Goal: Task Accomplishment & Management: Use online tool/utility

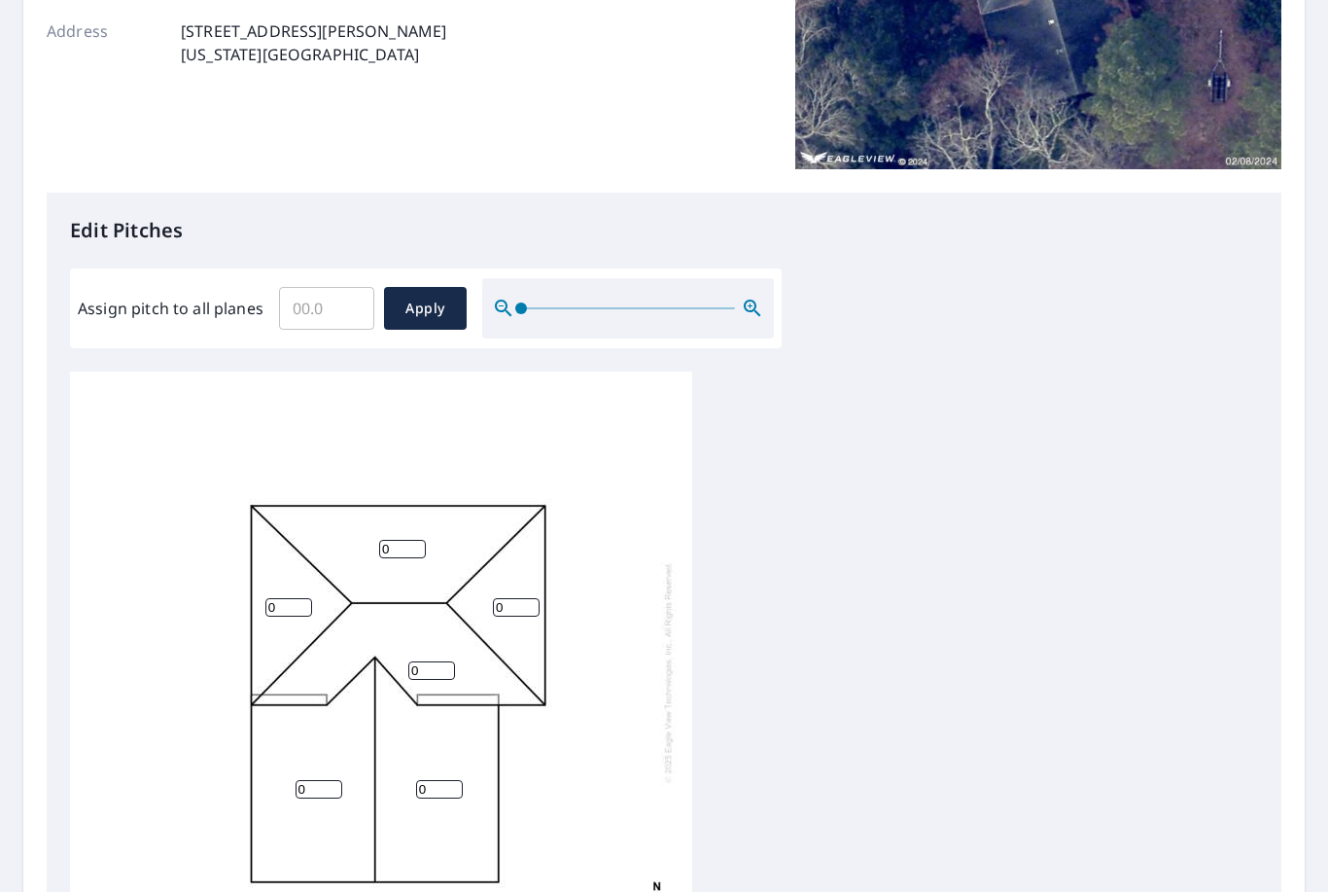
scroll to position [371, 0]
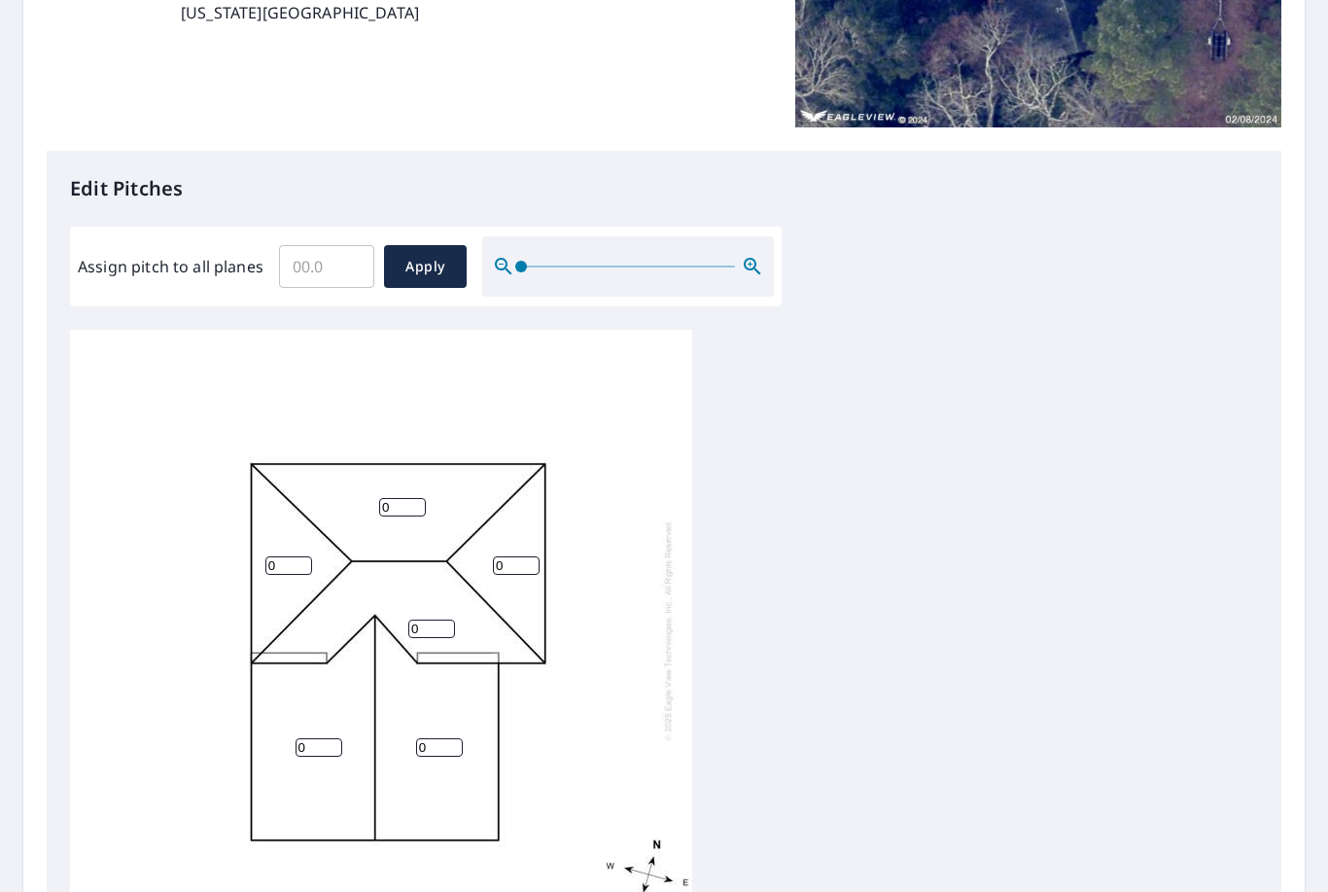
click at [305, 259] on input "Assign pitch to all planes" at bounding box center [326, 266] width 95 height 54
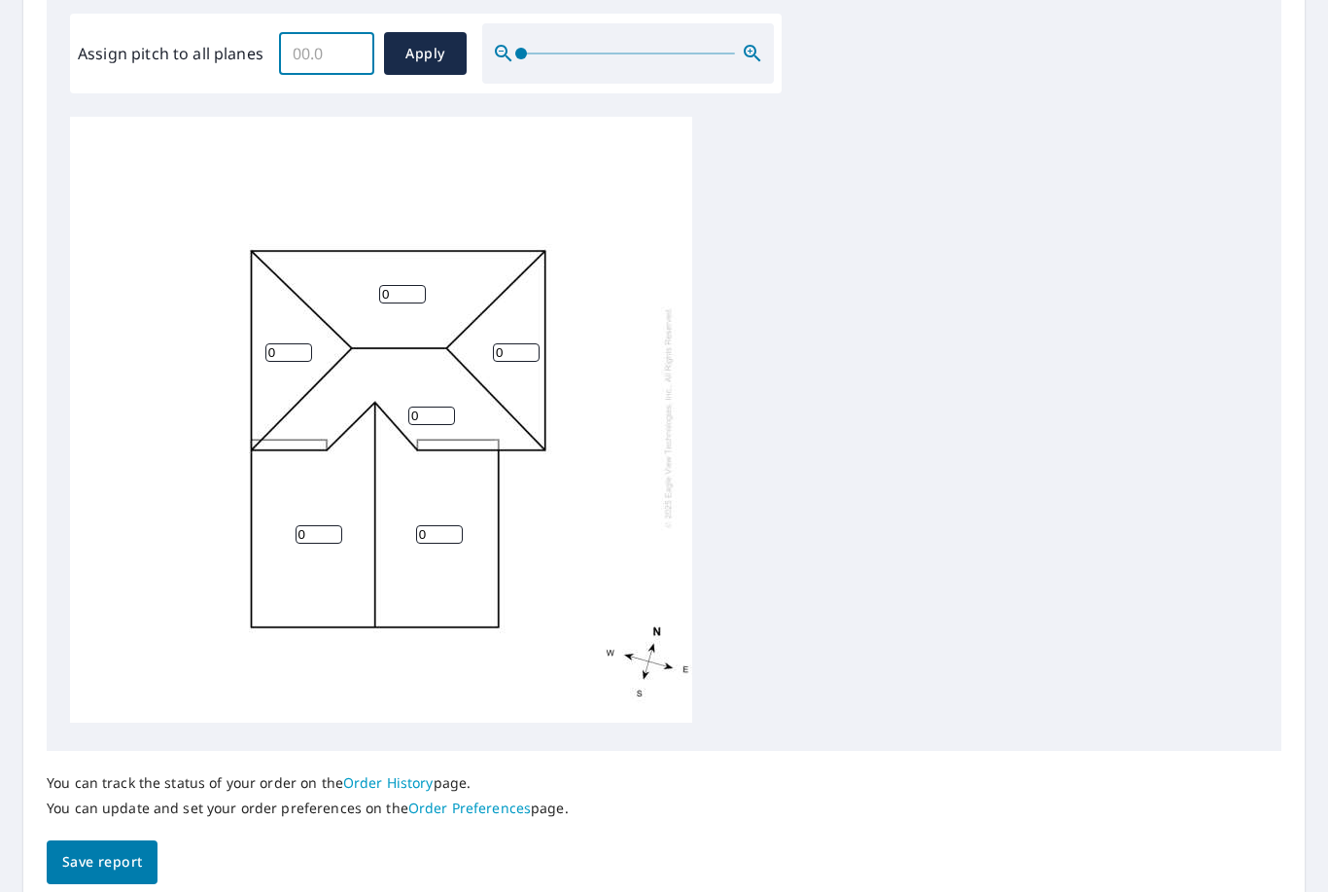
scroll to position [584, 0]
click at [399, 285] on input "0" at bounding box center [402, 294] width 47 height 18
type input "0"
type input "6"
click at [508, 343] on input "0" at bounding box center [516, 352] width 47 height 18
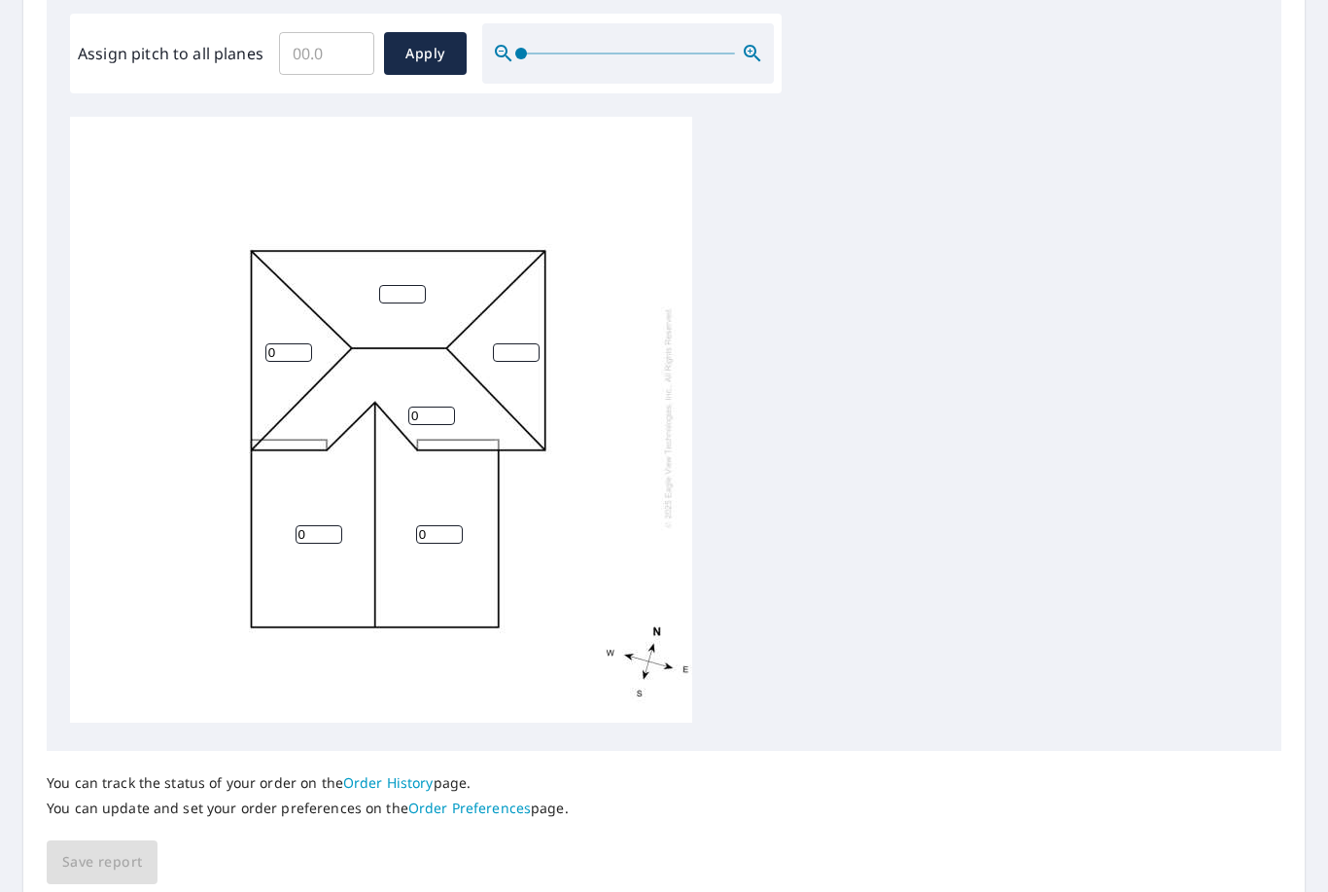
type input "6"
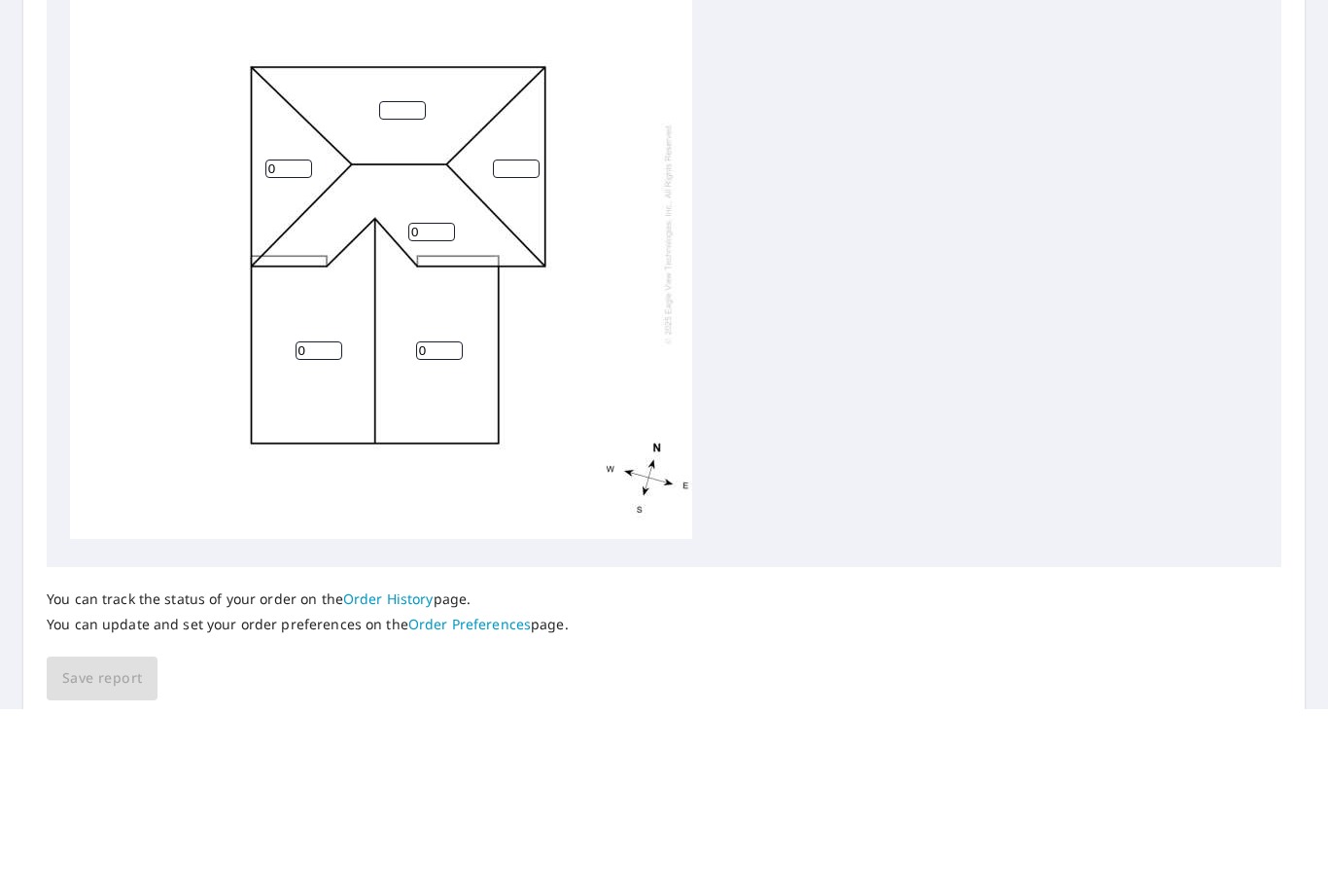
click at [419, 406] on input "0" at bounding box center [431, 415] width 47 height 18
type input "06"
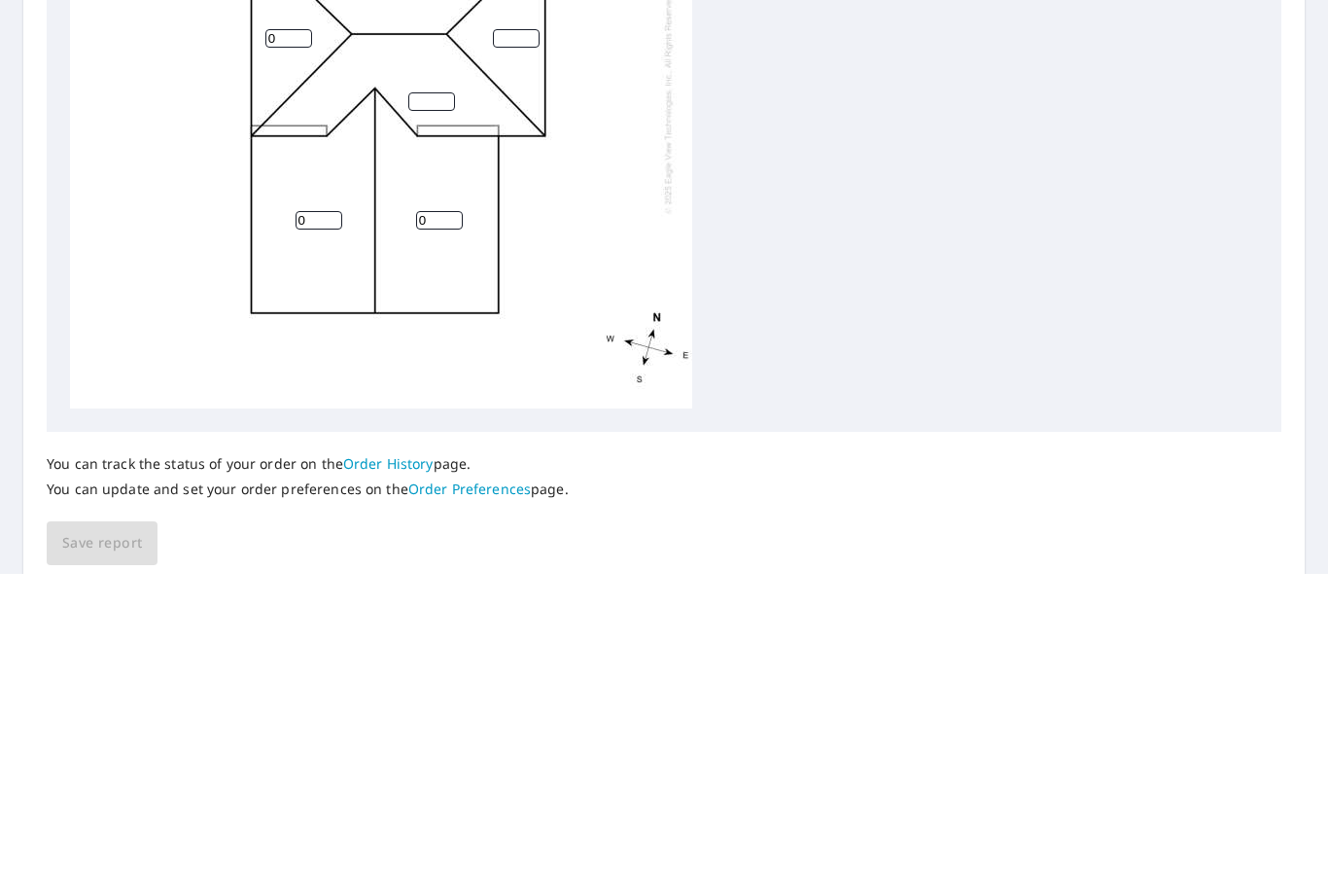
scroll to position [0, 0]
click at [289, 348] on input "0" at bounding box center [288, 357] width 47 height 18
type input "06"
click at [312, 530] on input "0" at bounding box center [319, 539] width 47 height 18
type input "06"
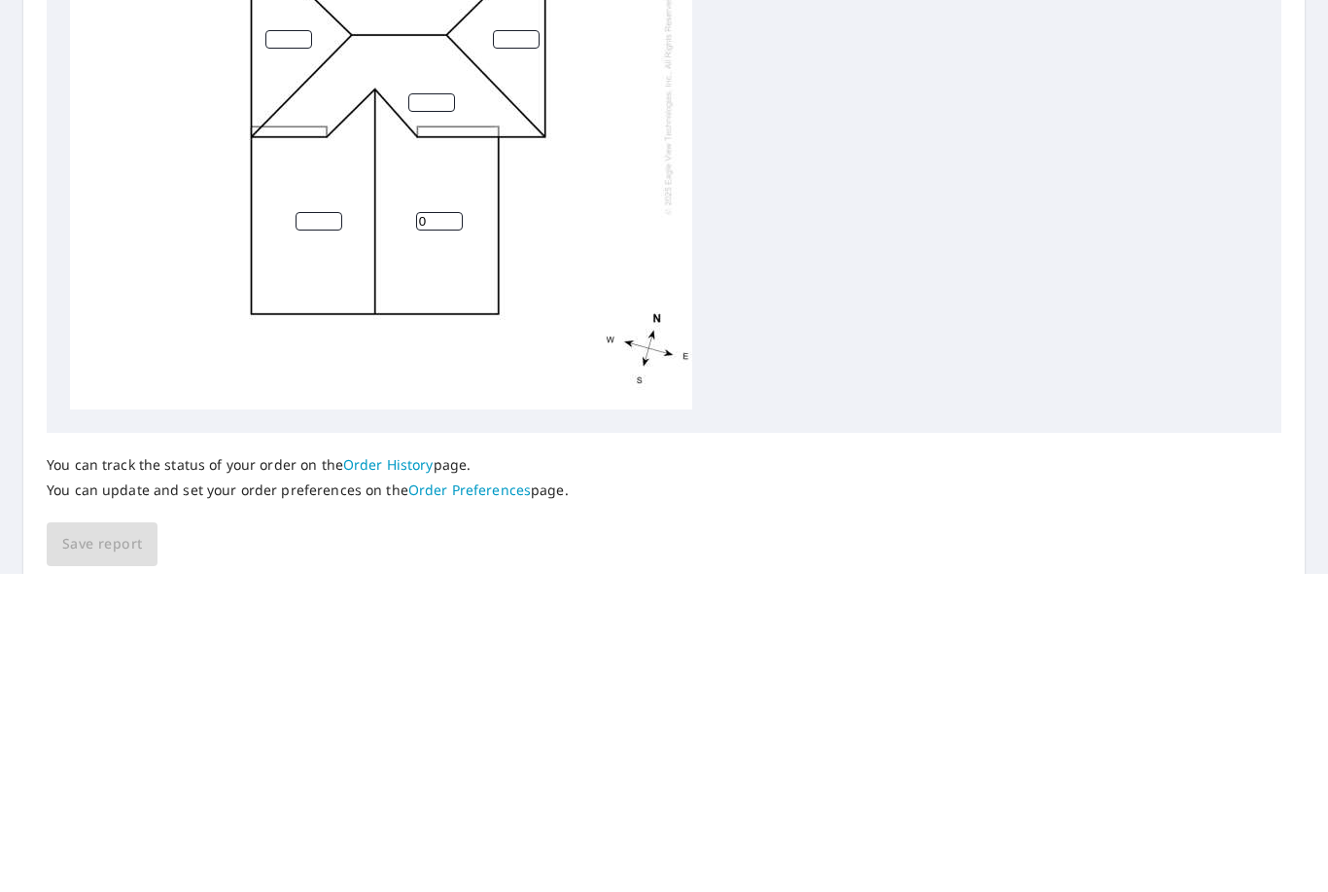
click at [429, 530] on input "0" at bounding box center [439, 539] width 47 height 18
type input "06"
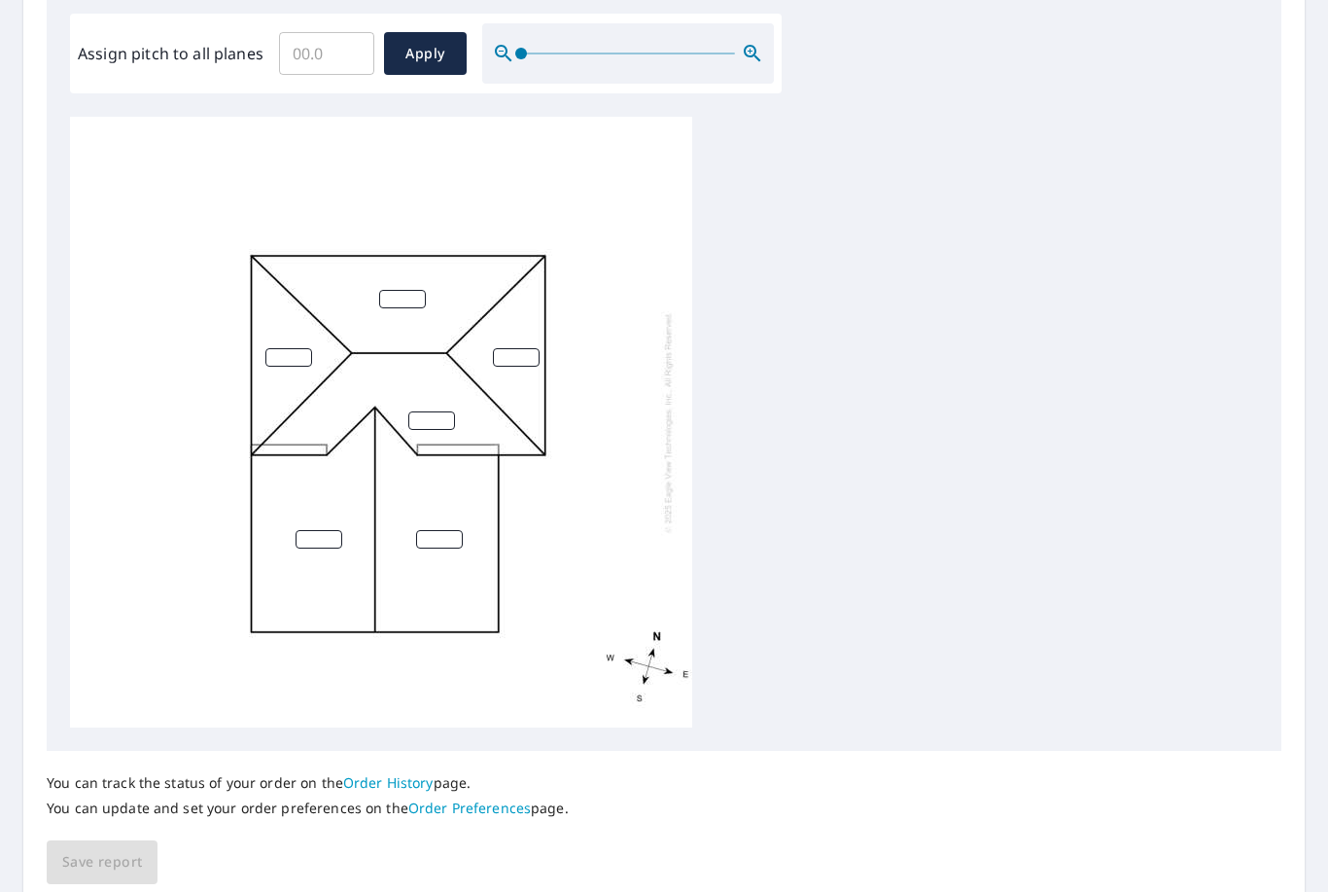
click at [425, 50] on span "Apply" at bounding box center [426, 54] width 52 height 24
click at [321, 43] on input "Assign pitch to all planes" at bounding box center [326, 53] width 95 height 54
type input "6"
click at [423, 44] on span "Apply" at bounding box center [426, 54] width 52 height 24
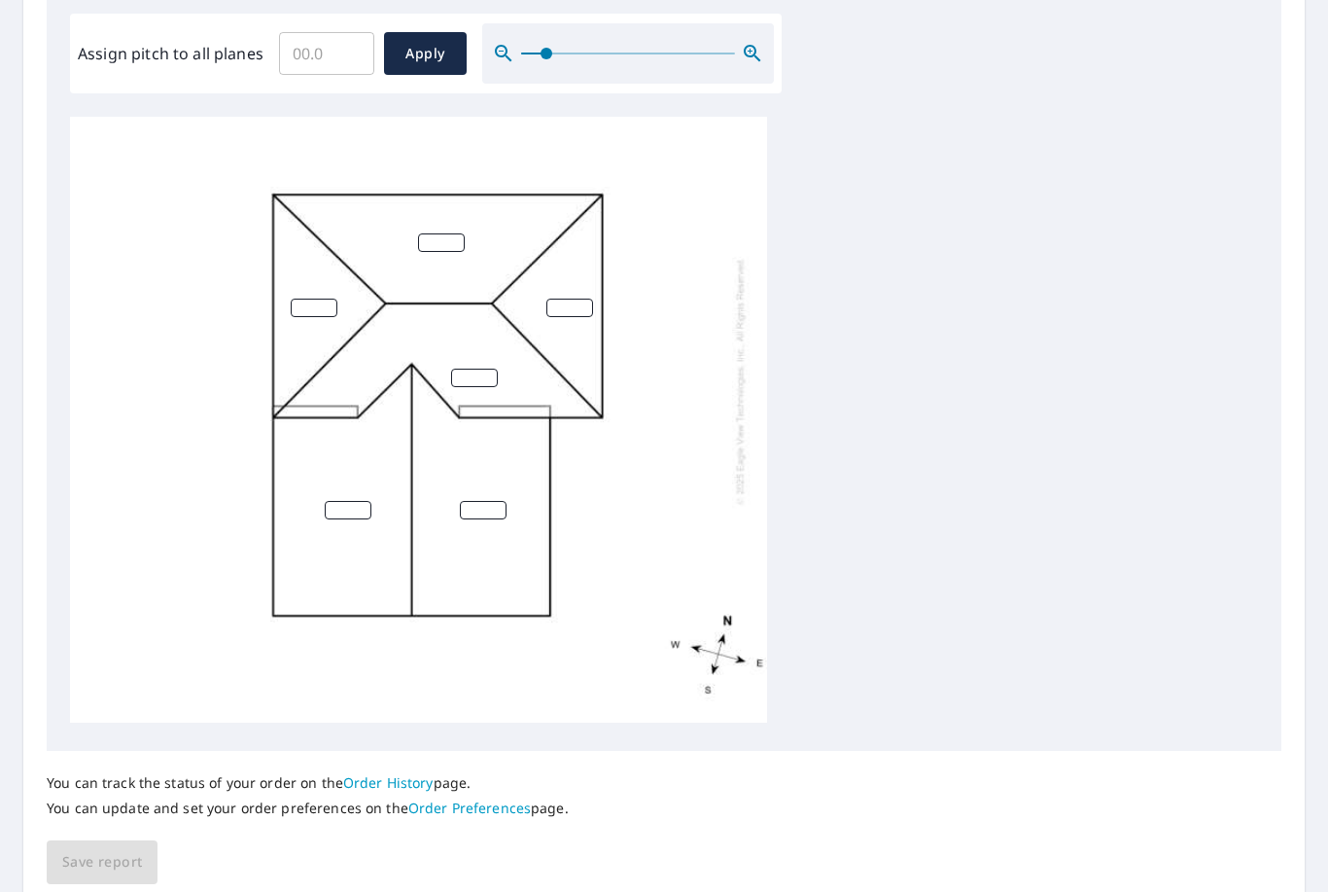
scroll to position [78, 0]
click at [97, 845] on div "You can track the status of your order on the Order History page. You can updat…" at bounding box center [664, 817] width 1235 height 133
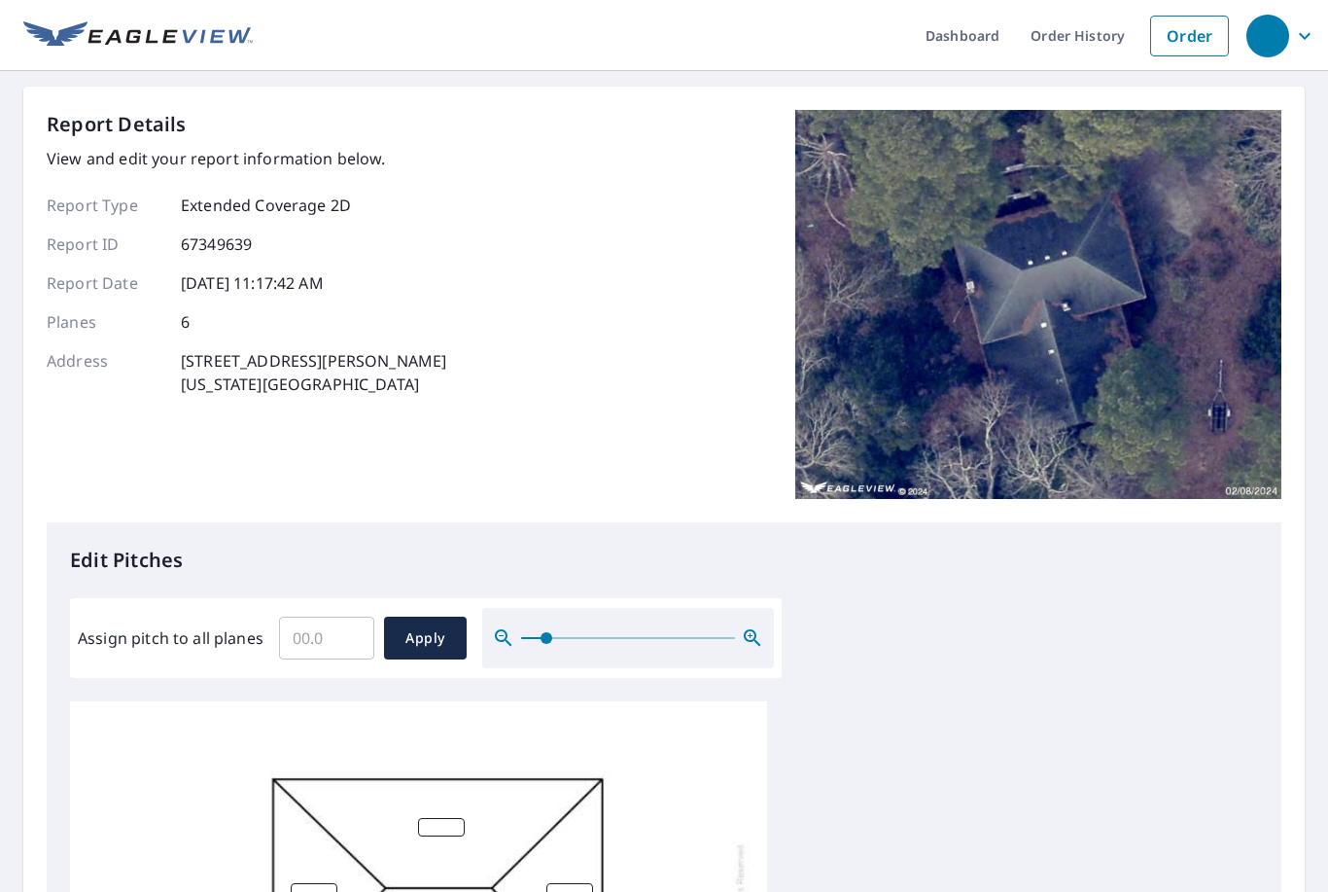
scroll to position [0, 0]
click at [414, 634] on span "Apply" at bounding box center [426, 638] width 52 height 24
click at [1317, 37] on span "button" at bounding box center [1283, 36] width 74 height 47
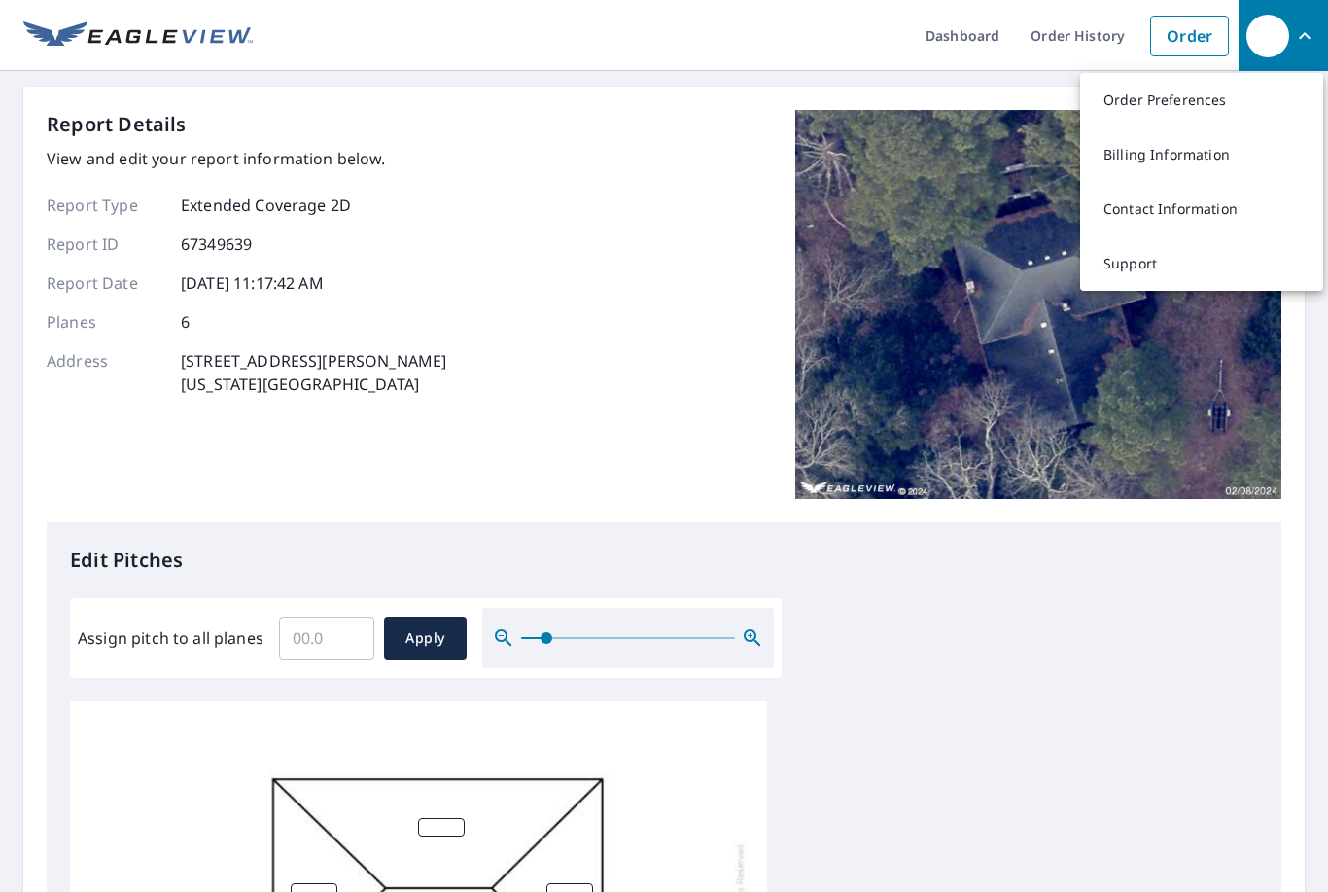
click at [613, 275] on div "Report Details View and edit your report information below. Report Type Extende…" at bounding box center [664, 316] width 1235 height 412
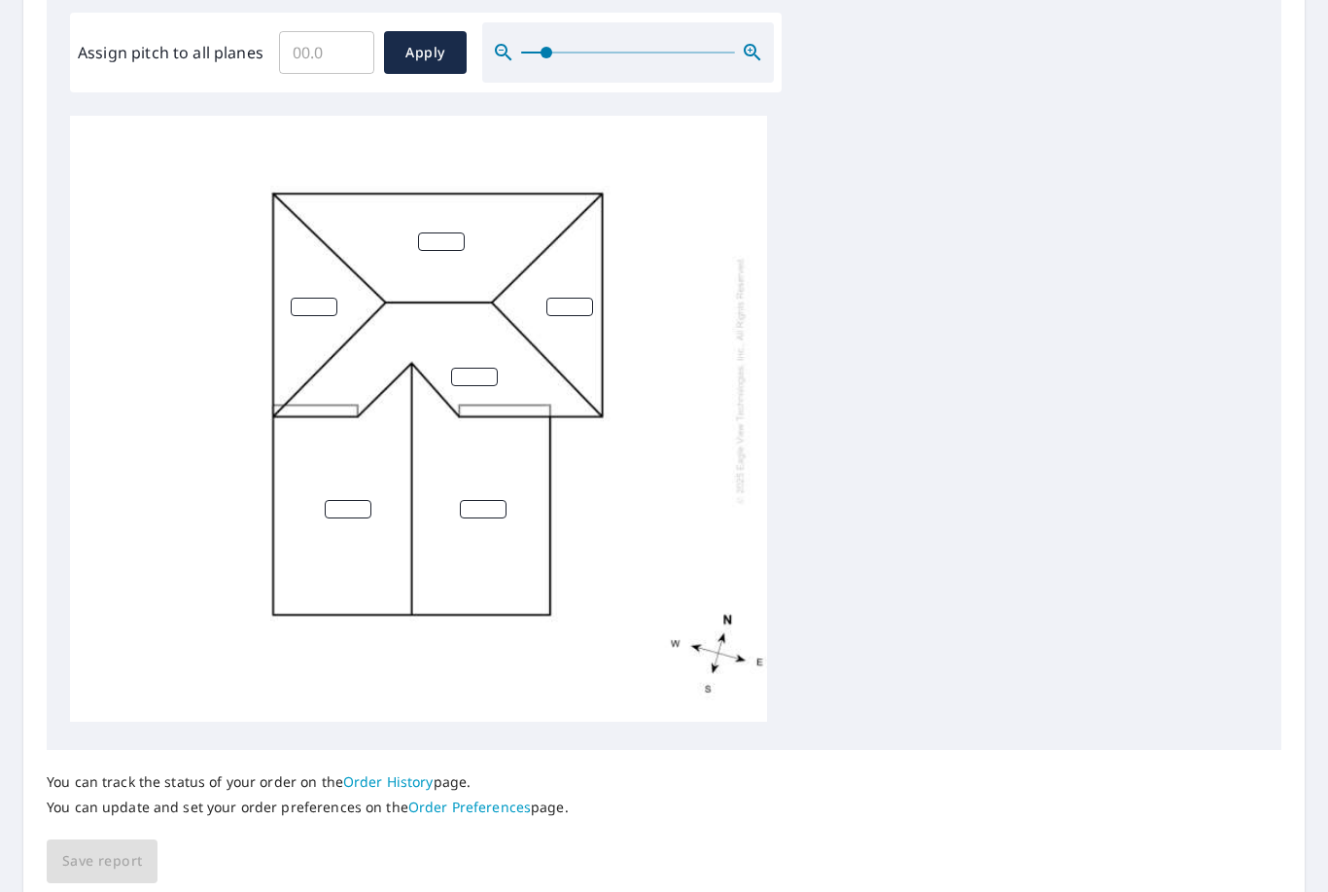
scroll to position [584, 0]
click at [94, 853] on div "You can track the status of your order on the Order History page. You can updat…" at bounding box center [664, 817] width 1235 height 133
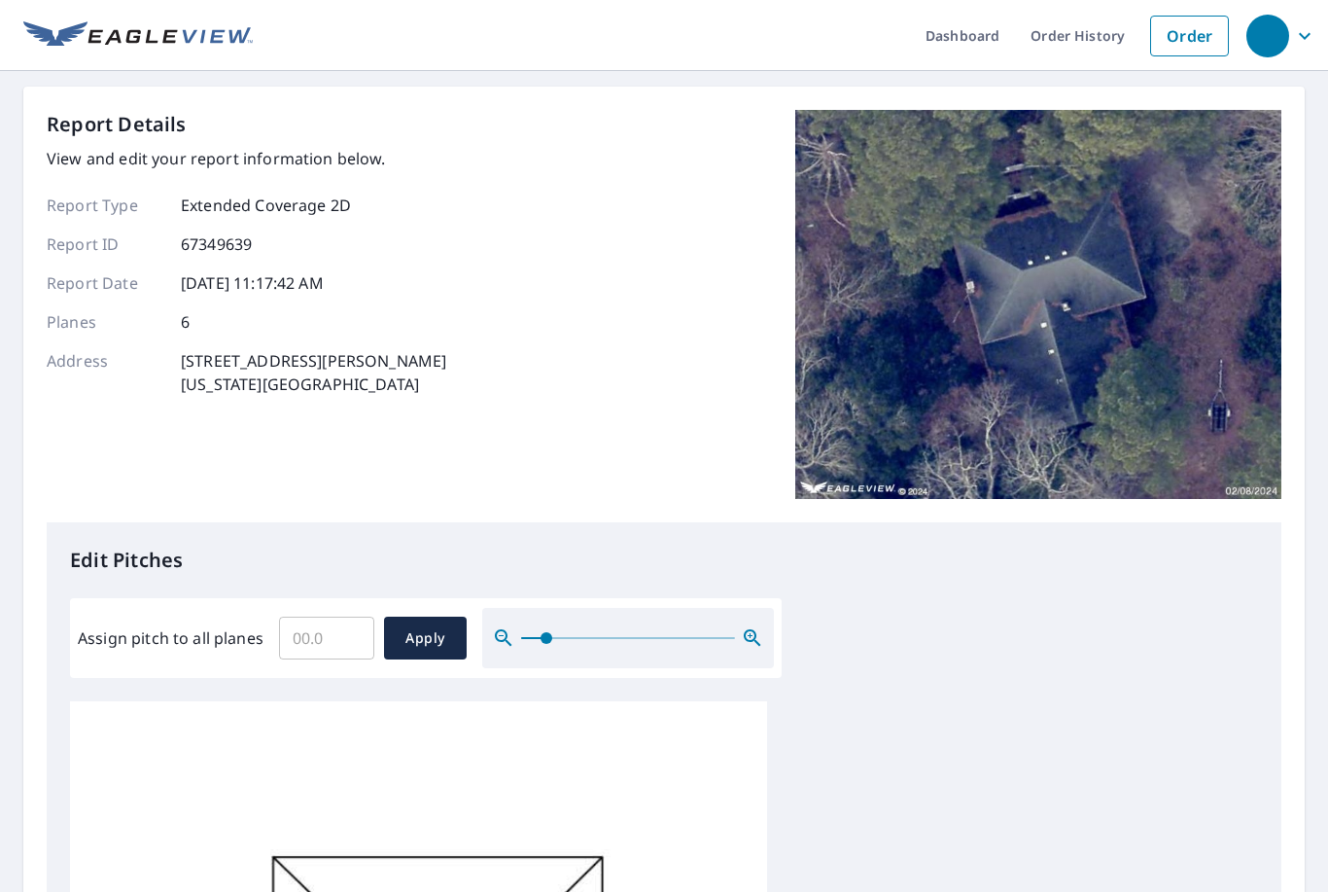
scroll to position [0, 0]
click at [86, 165] on p "View and edit your report information below." at bounding box center [247, 158] width 400 height 23
click at [955, 43] on link "Dashboard" at bounding box center [962, 35] width 105 height 71
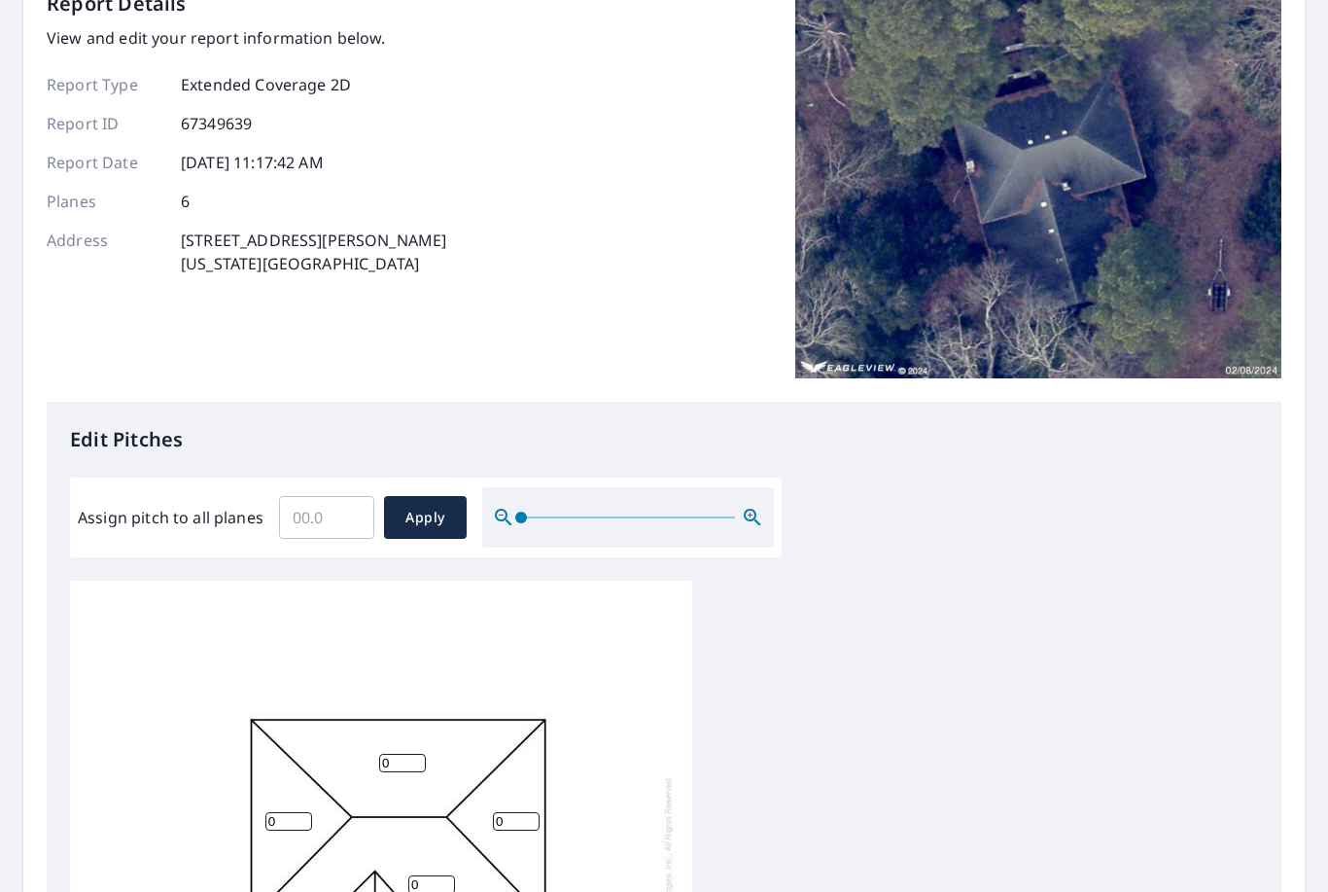
scroll to position [121, 0]
click at [308, 504] on input "Assign pitch to all planes" at bounding box center [326, 517] width 95 height 54
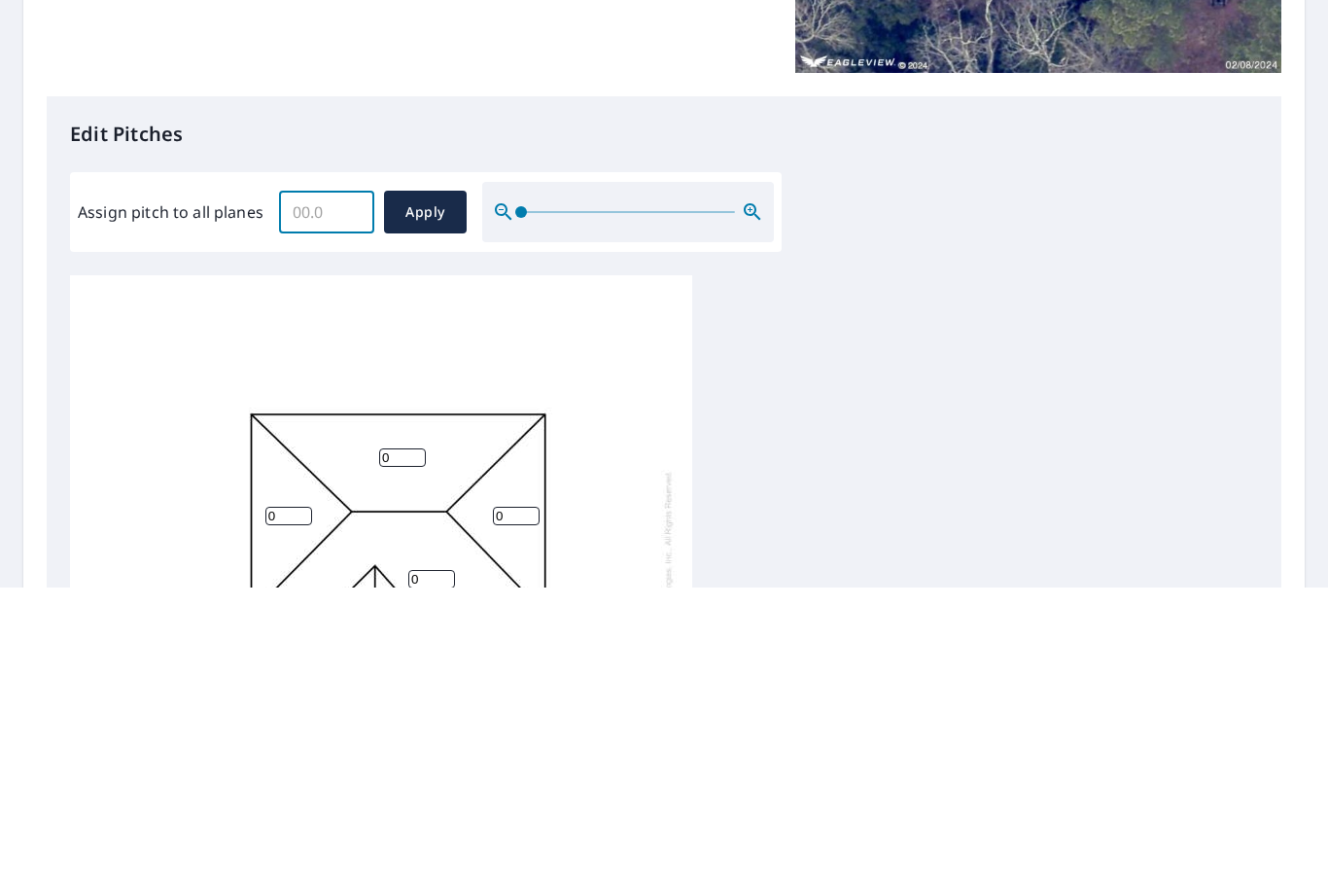
type input "6"
click at [430, 506] on span "Apply" at bounding box center [426, 518] width 52 height 24
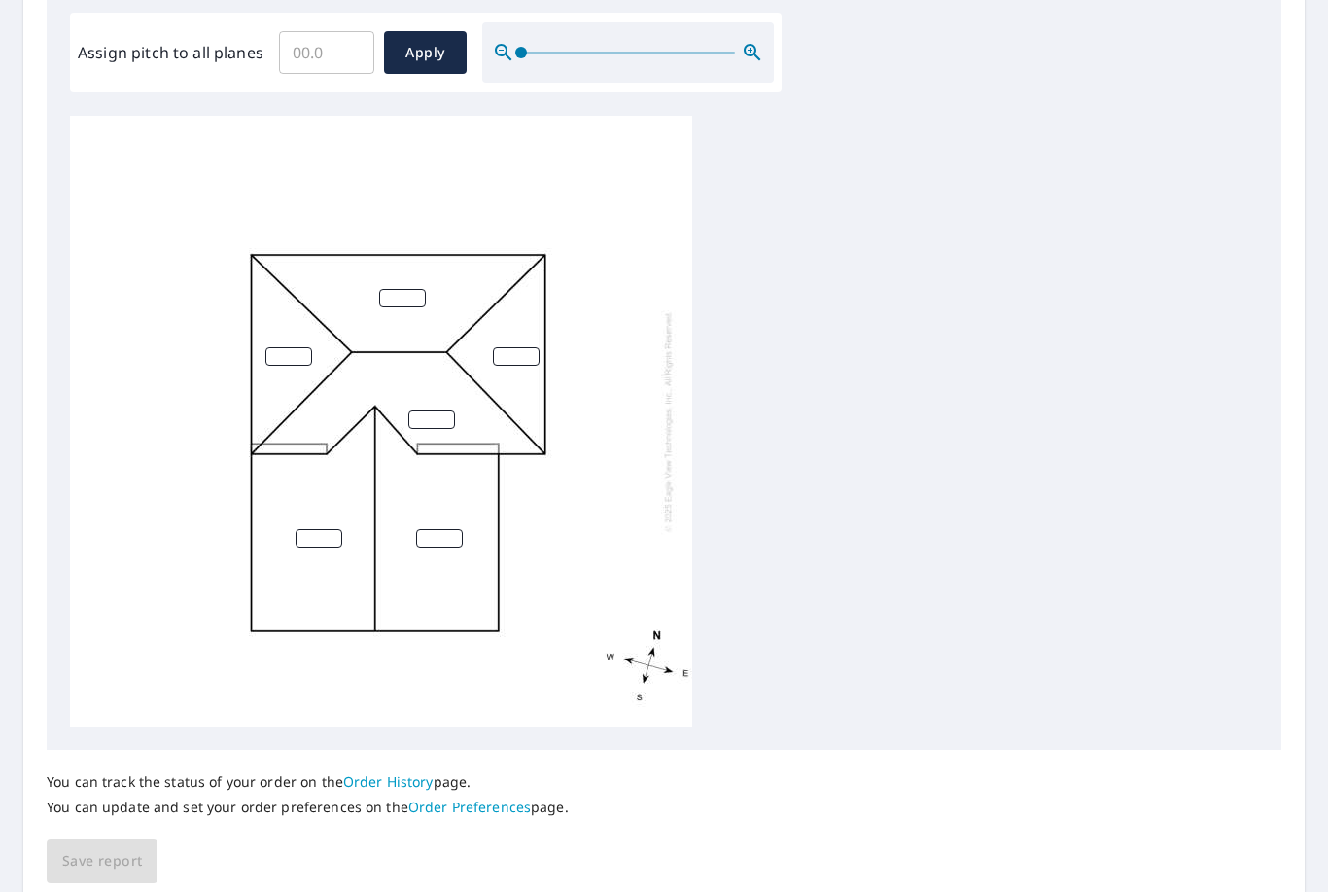
scroll to position [584, 0]
click at [84, 781] on div "You can track the status of your order on the Order History page. You can updat…" at bounding box center [664, 817] width 1235 height 133
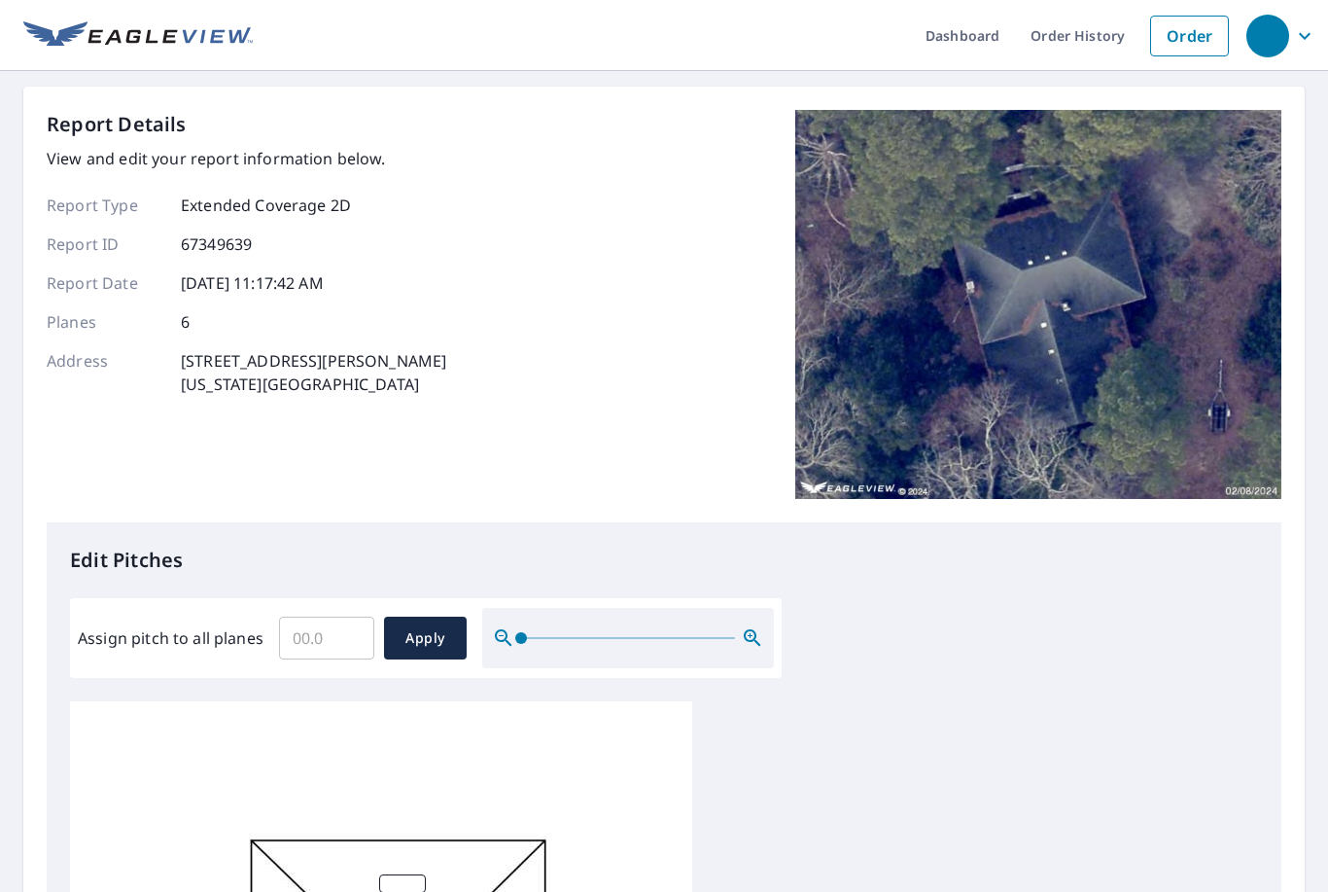
scroll to position [0, 0]
click at [420, 626] on span "Apply" at bounding box center [426, 638] width 52 height 24
click at [1190, 301] on img at bounding box center [1038, 304] width 486 height 389
click at [1189, 300] on img at bounding box center [1038, 304] width 486 height 389
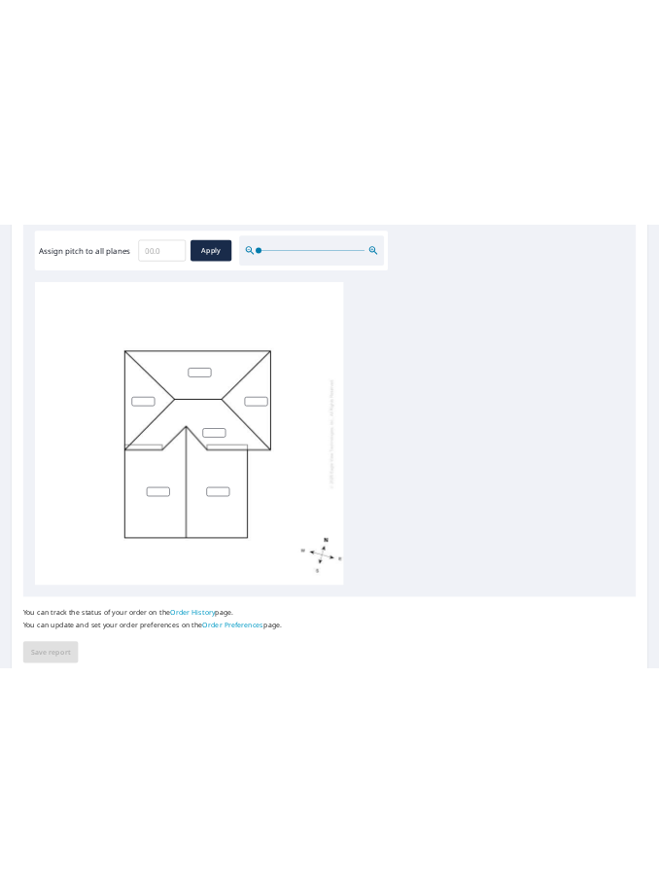
scroll to position [584, 0]
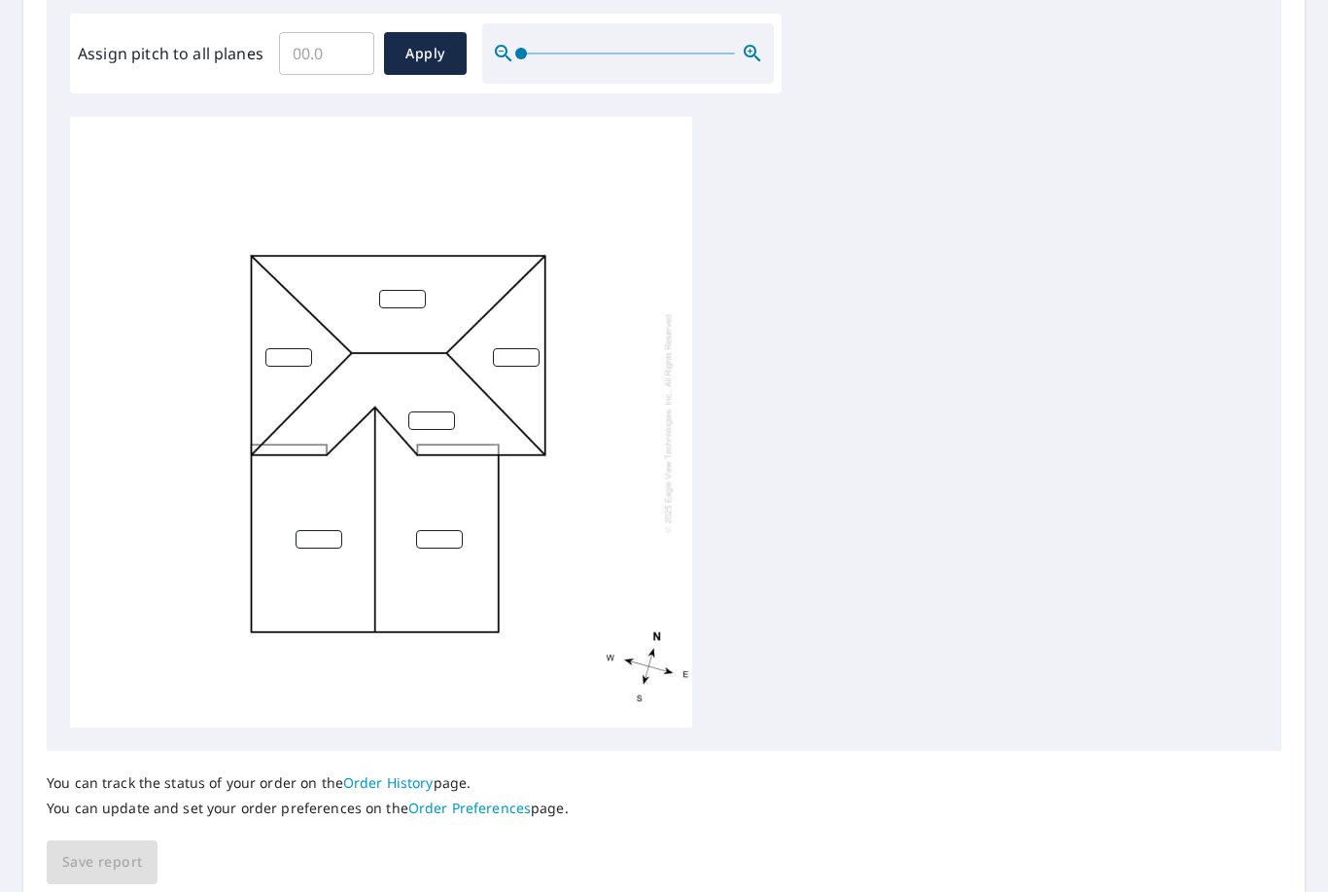
click at [422, 53] on span "Apply" at bounding box center [426, 54] width 52 height 24
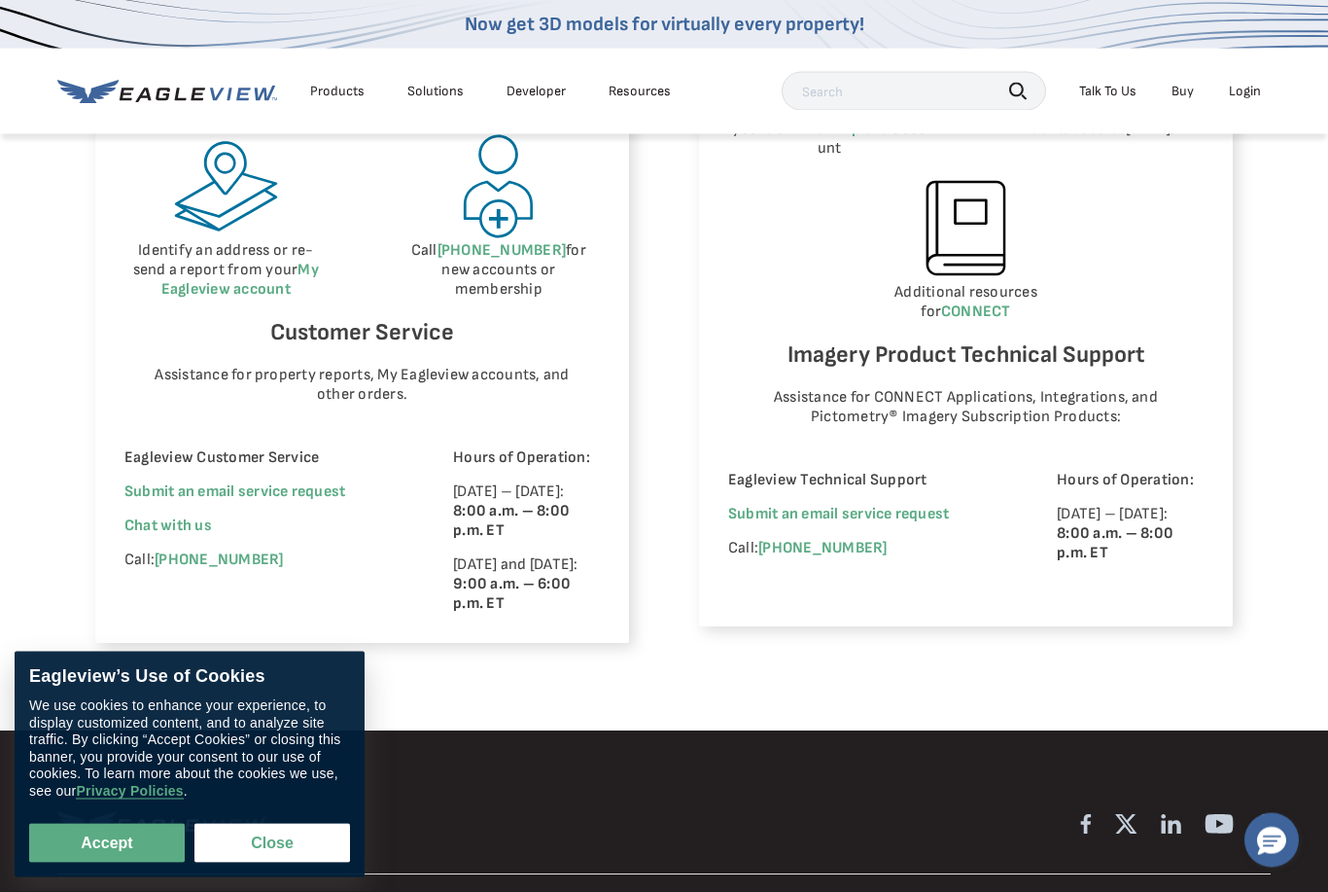
scroll to position [1142, 0]
